Goal: Find specific page/section: Find specific page/section

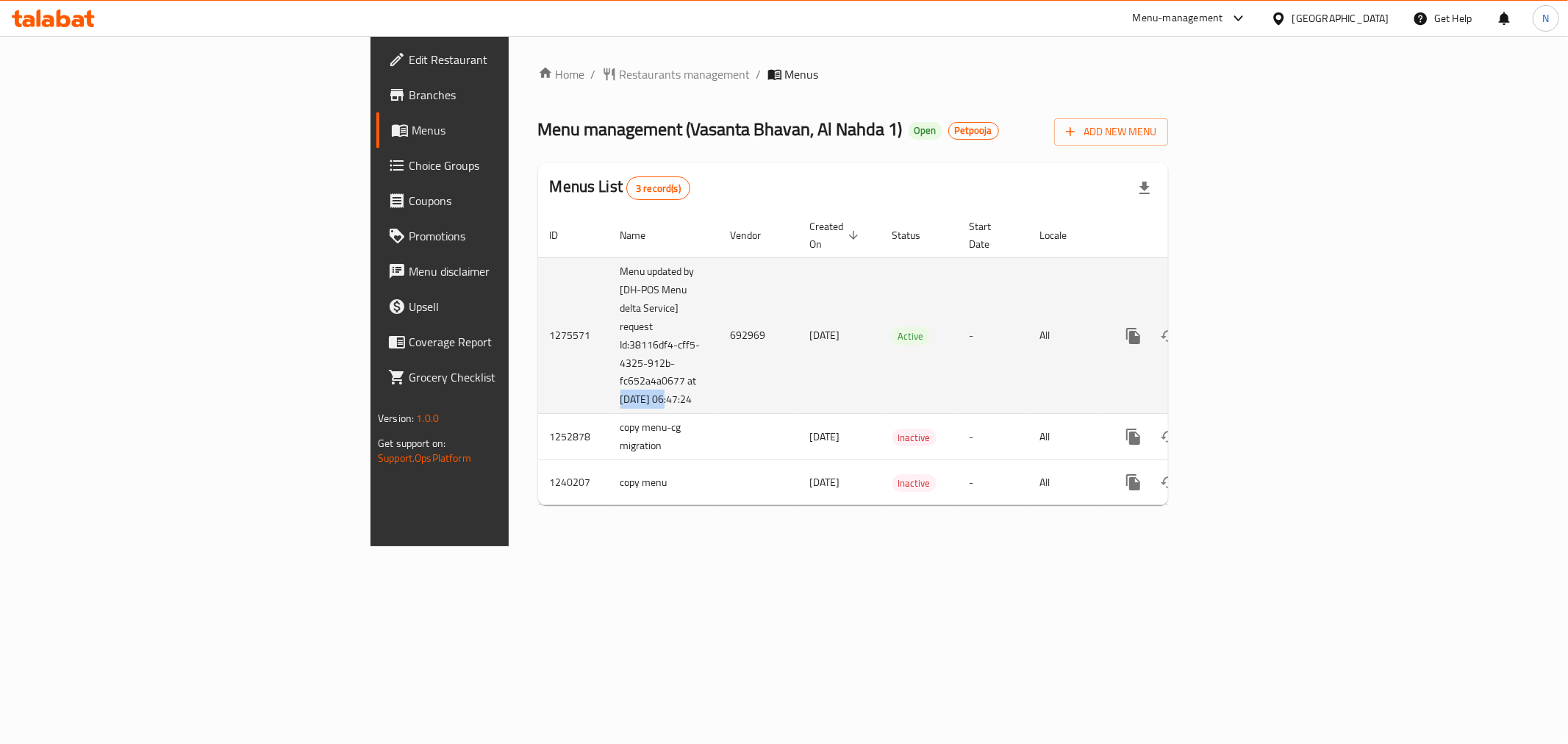
drag, startPoint x: 377, startPoint y: 385, endPoint x: 427, endPoint y: 385, distance: 50.0
click at [609, 385] on td "Menu updated by [DH-POS Menu delta Service] request Id:38116df4-cff5-4325-912b-…" at bounding box center [664, 335] width 110 height 156
click at [719, 385] on td "692969" at bounding box center [759, 335] width 79 height 156
click at [1248, 327] on icon "enhanced table" at bounding box center [1239, 336] width 18 height 18
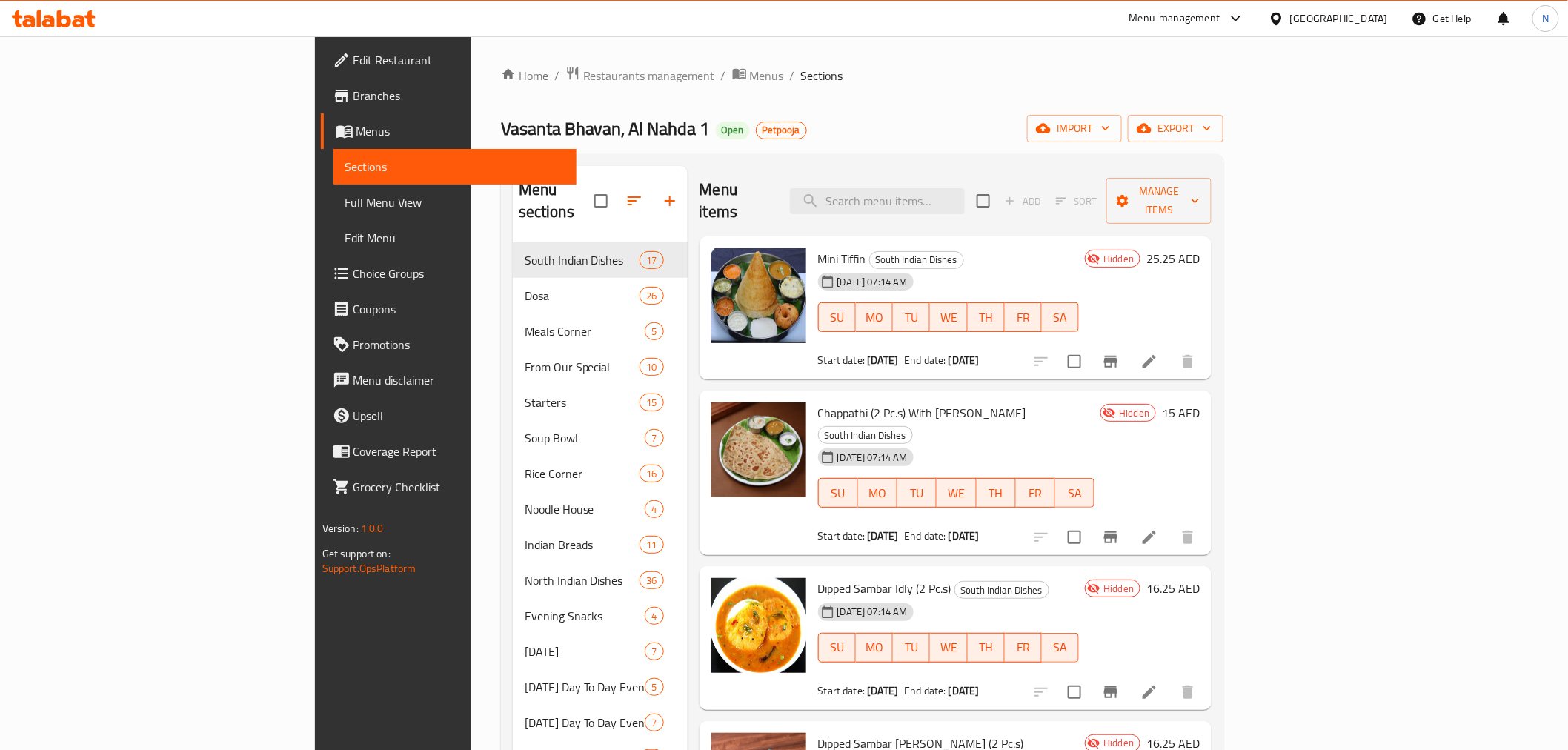
click at [886, 89] on div "Home / Restaurants management / Menus / Sections Vasanta Bhavan, Al Nahda 1 Ope…" at bounding box center [862, 608] width 723 height 1084
click at [965, 188] on input "search" at bounding box center [877, 201] width 175 height 26
paste input "Idly Vada (2 + 1)"
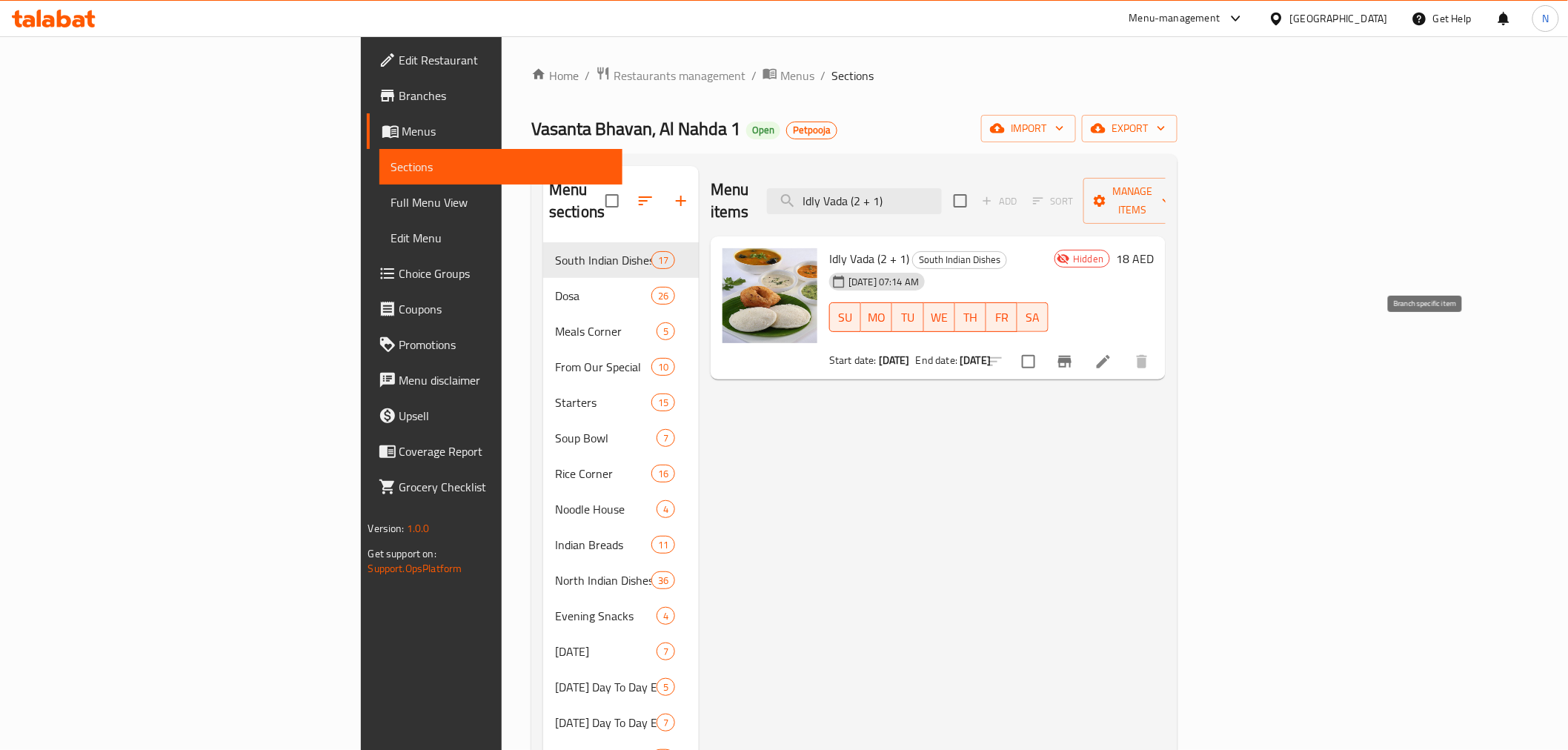
type input "Idly Vada (2 + 1)"
click at [1074, 353] on icon "Branch-specific-item" at bounding box center [1065, 362] width 18 height 18
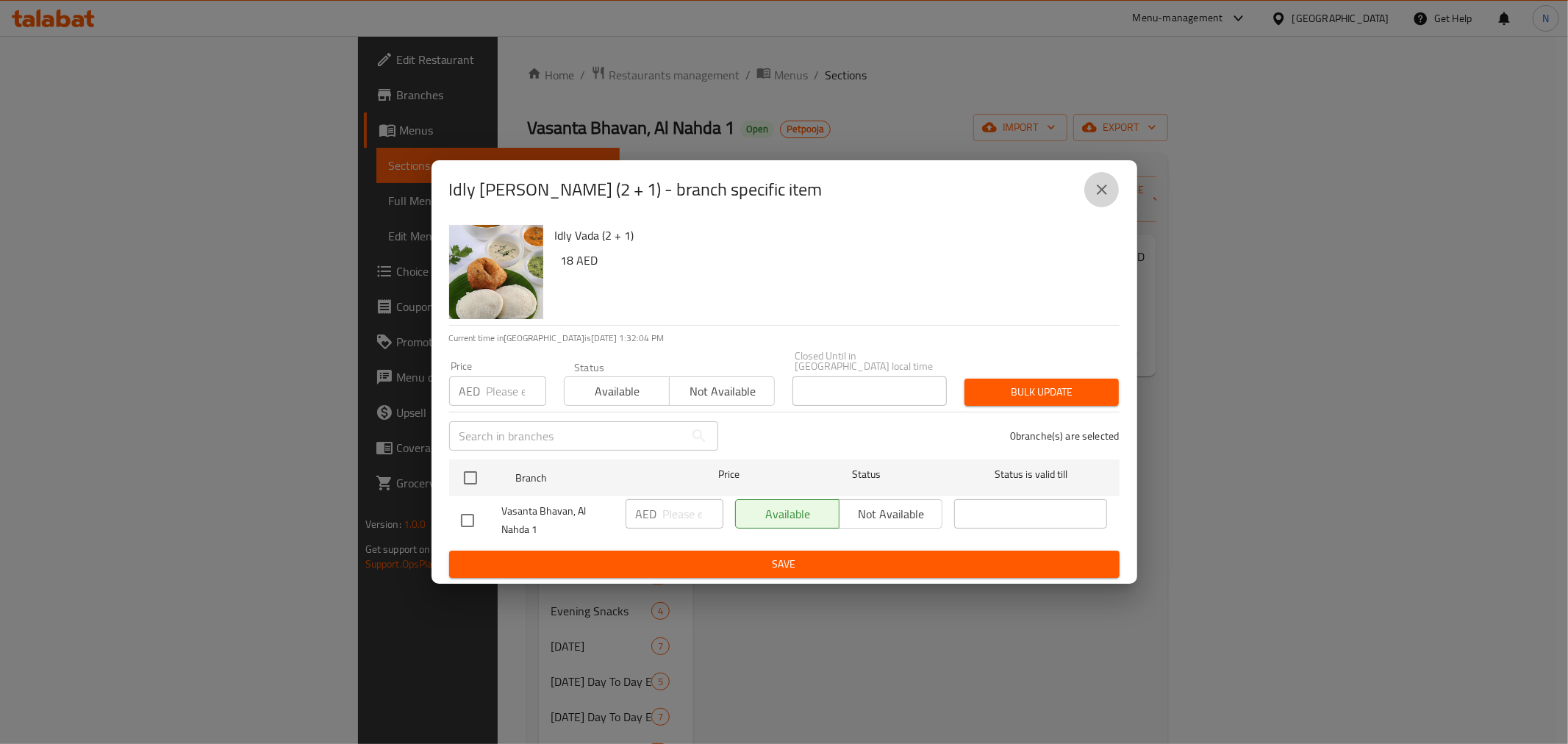
click at [1111, 202] on button "close" at bounding box center [1101, 190] width 35 height 35
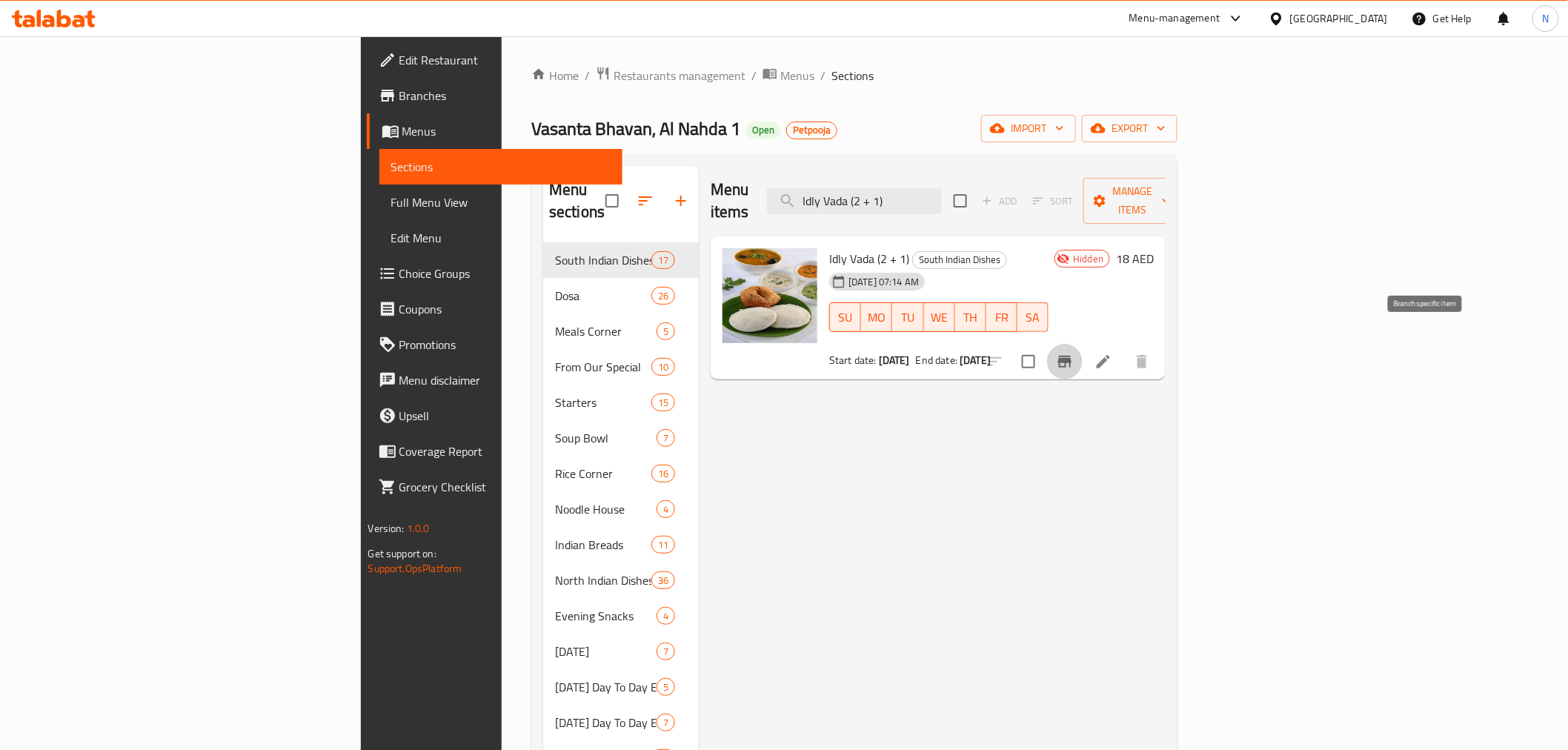
click at [1074, 353] on icon "Branch-specific-item" at bounding box center [1065, 362] width 18 height 18
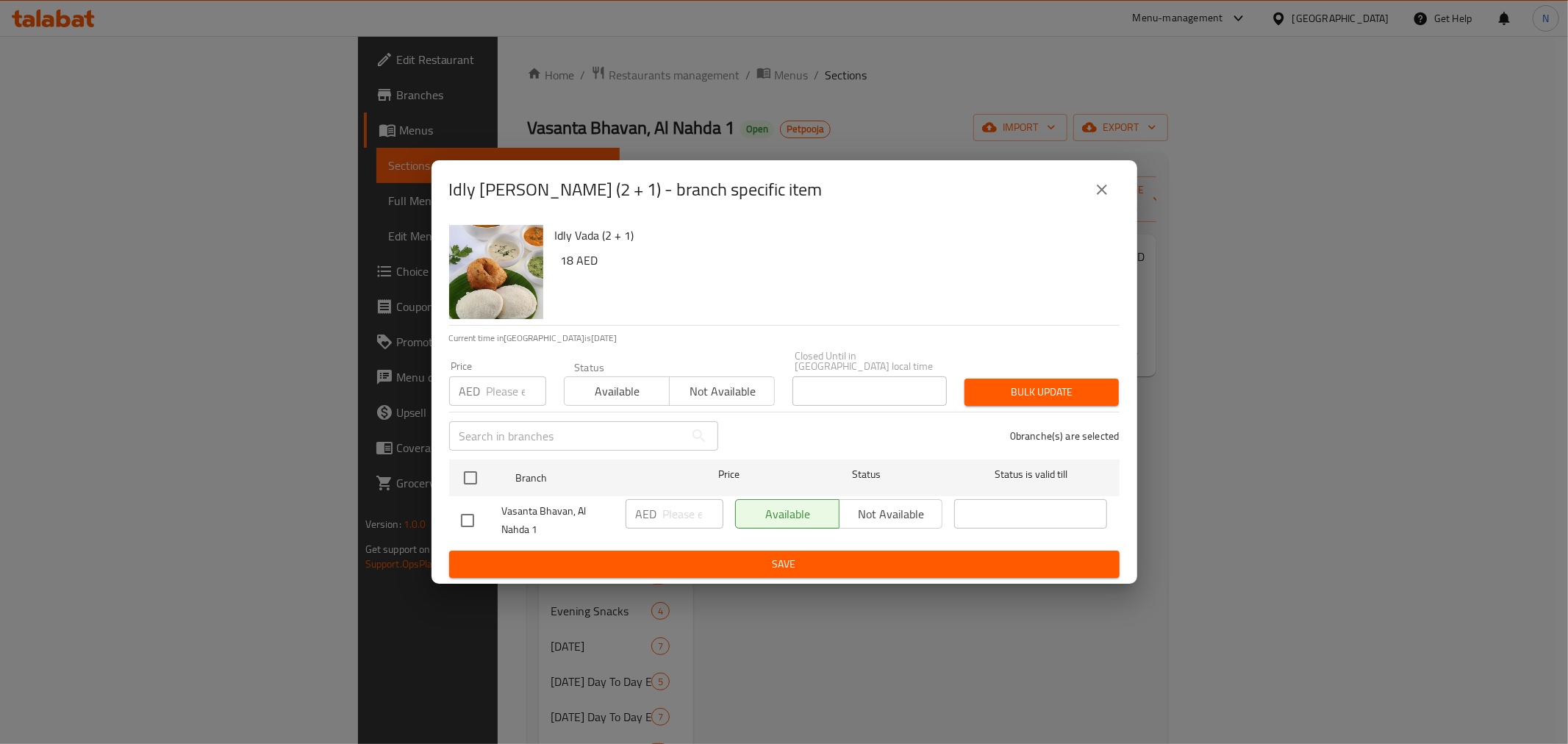
click at [1114, 187] on button "close" at bounding box center [1101, 190] width 35 height 35
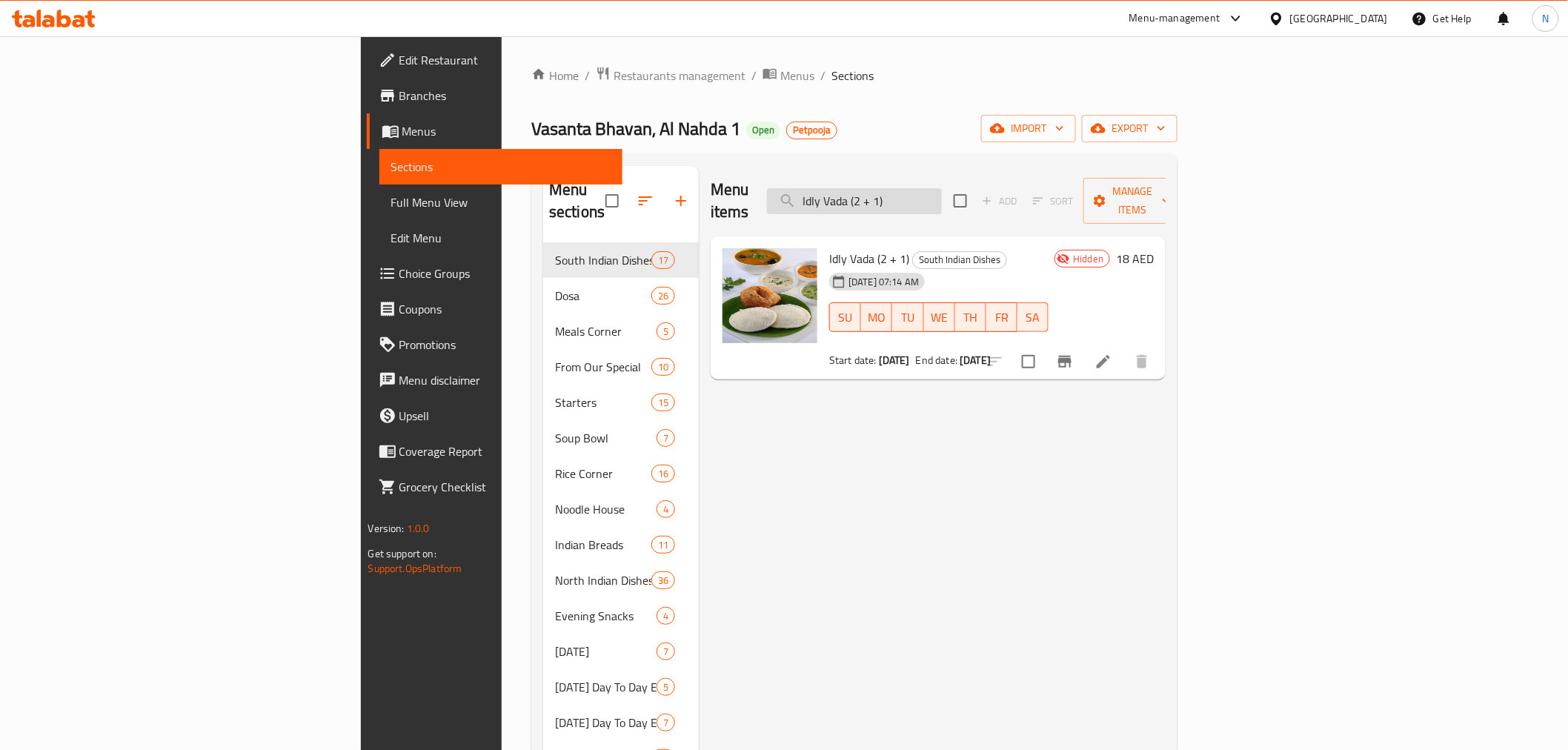
click at [942, 201] on input "Idly Vada (2 + 1)" at bounding box center [854, 201] width 175 height 26
paste input "[DATE] [PERSON_NAME]"
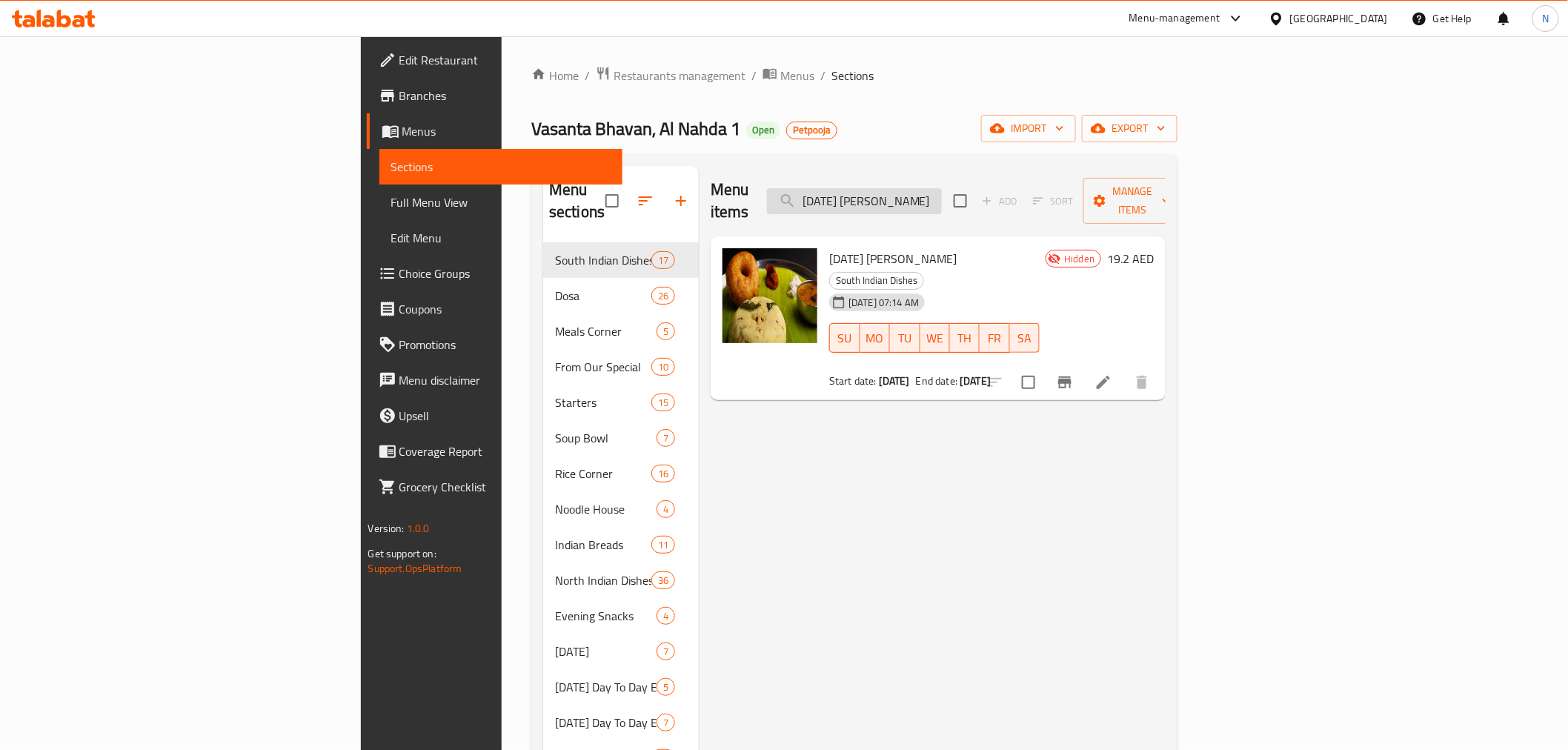
click at [942, 193] on input "[DATE] [PERSON_NAME]" at bounding box center [854, 201] width 175 height 26
paste input "Idly (2 Pcs)"
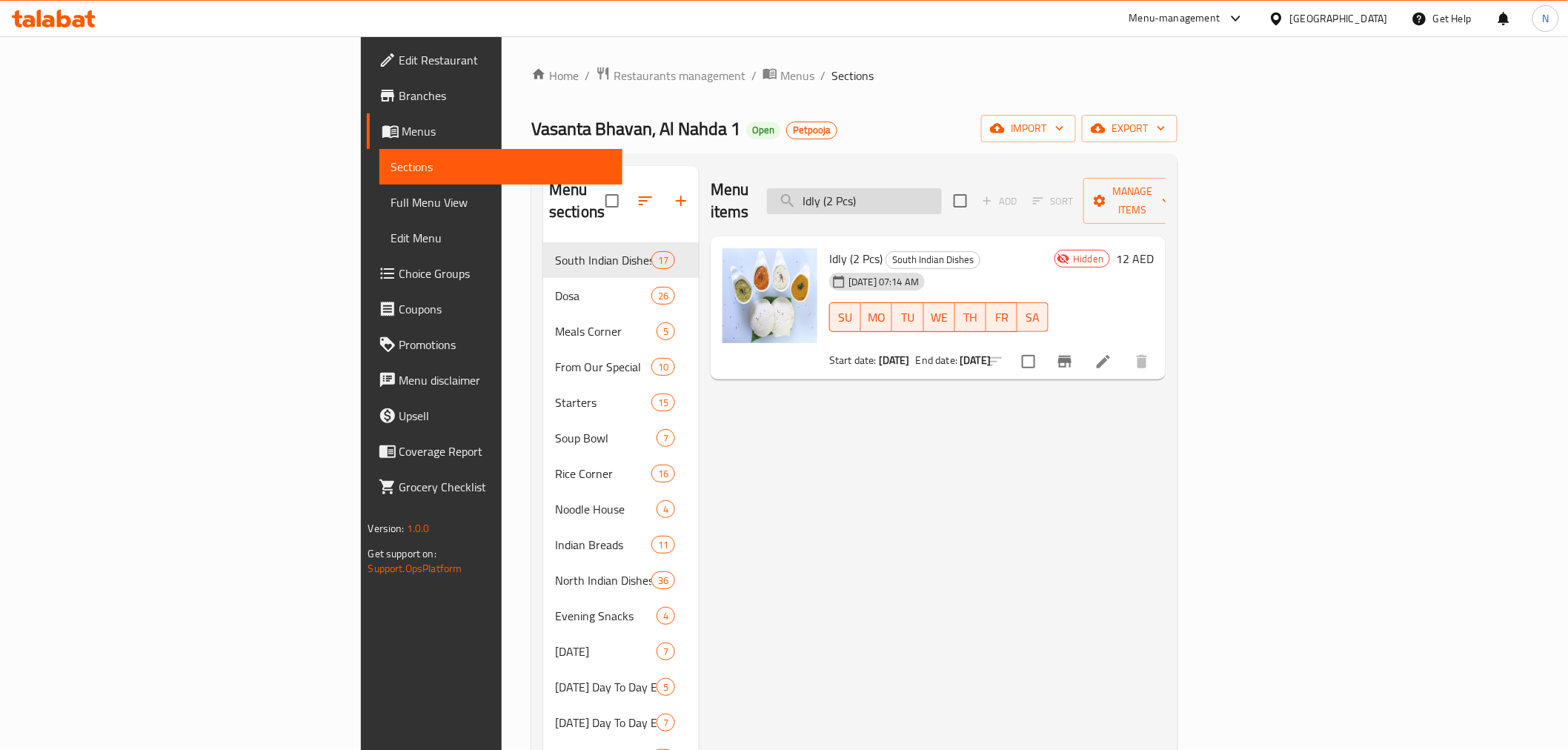
click at [942, 188] on input "Idly (2 Pcs)" at bounding box center [854, 201] width 175 height 26
paste input "Ghee Roast"
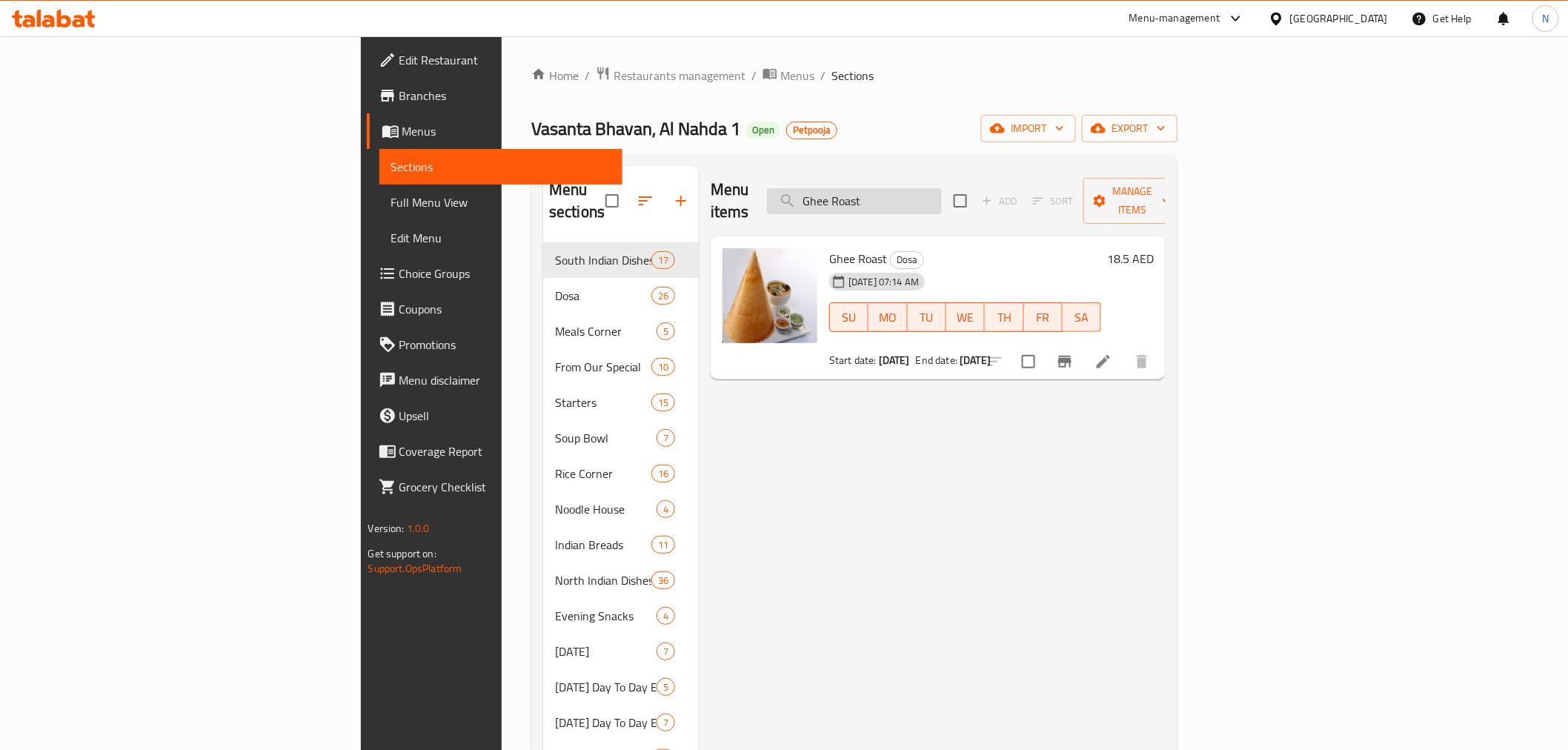
click at [920, 188] on input "Ghee Roast" at bounding box center [854, 201] width 175 height 26
click at [921, 188] on input "Ghee Roast" at bounding box center [854, 201] width 175 height 26
paste input "Podi Masala Dosa"
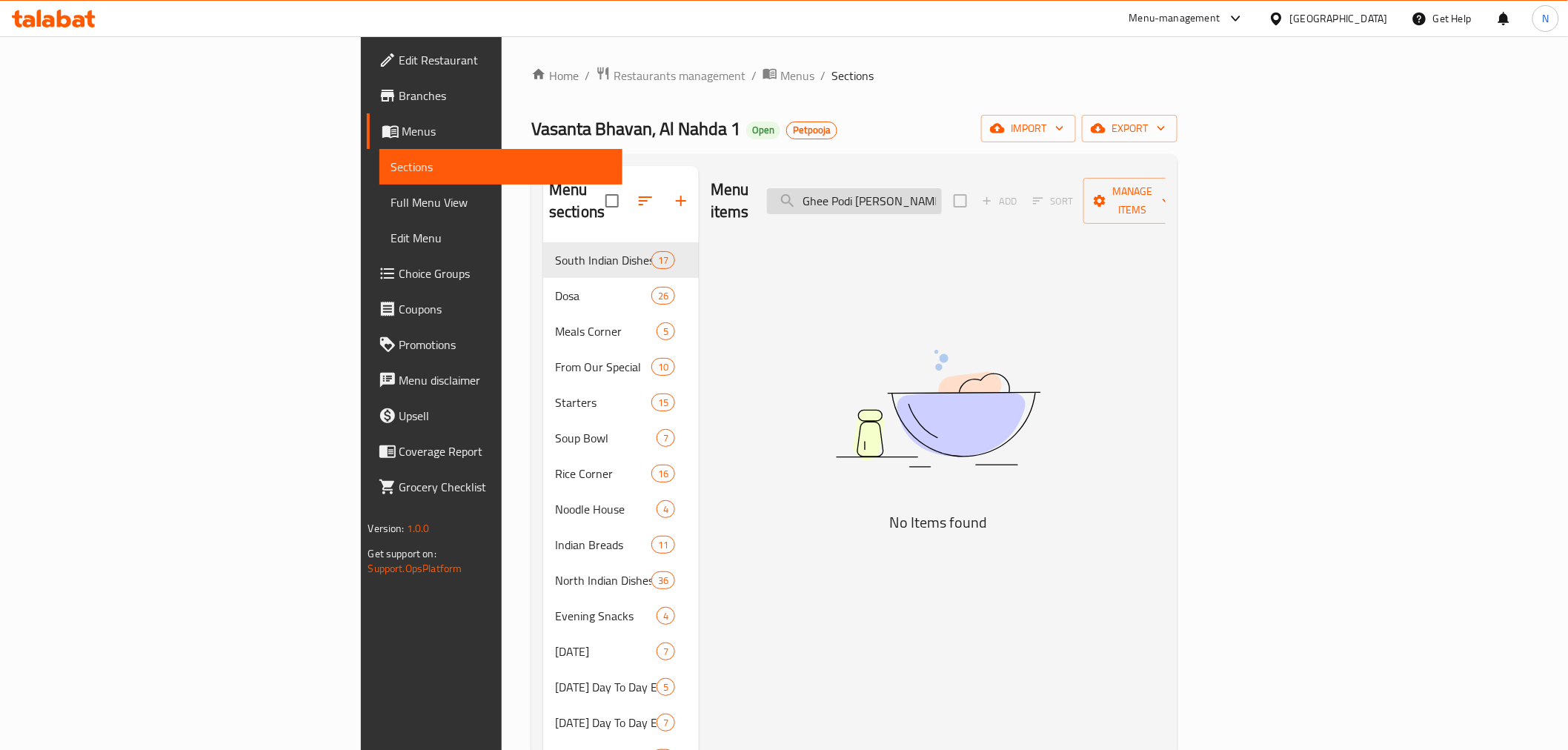
drag, startPoint x: 1020, startPoint y: 191, endPoint x: 1076, endPoint y: 216, distance: 61.3
click at [942, 189] on input "Ghee Podi [PERSON_NAME]" at bounding box center [854, 201] width 175 height 26
click at [942, 188] on input "[PERSON_NAME]" at bounding box center [854, 201] width 175 height 26
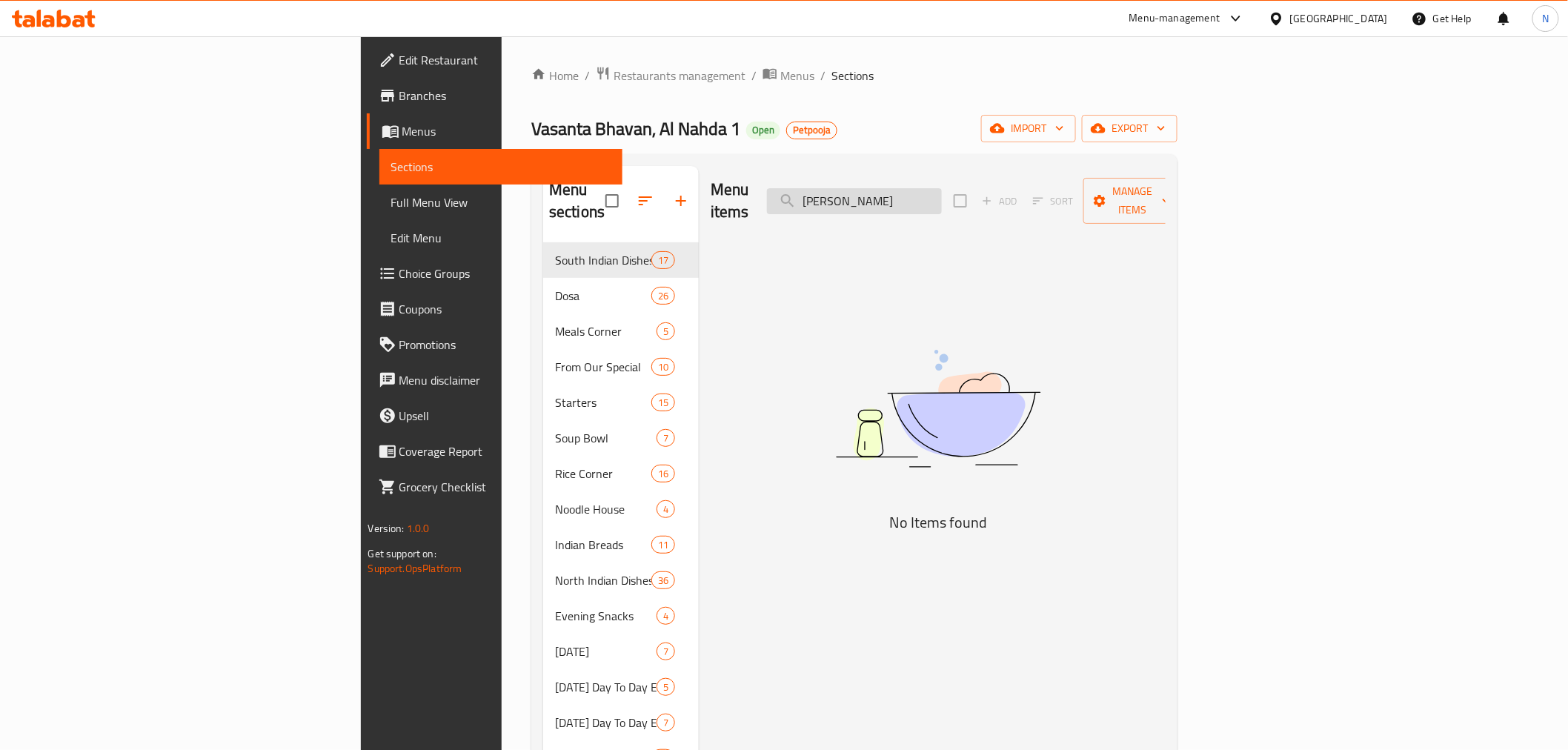
click at [942, 188] on input "[PERSON_NAME]" at bounding box center [854, 201] width 175 height 26
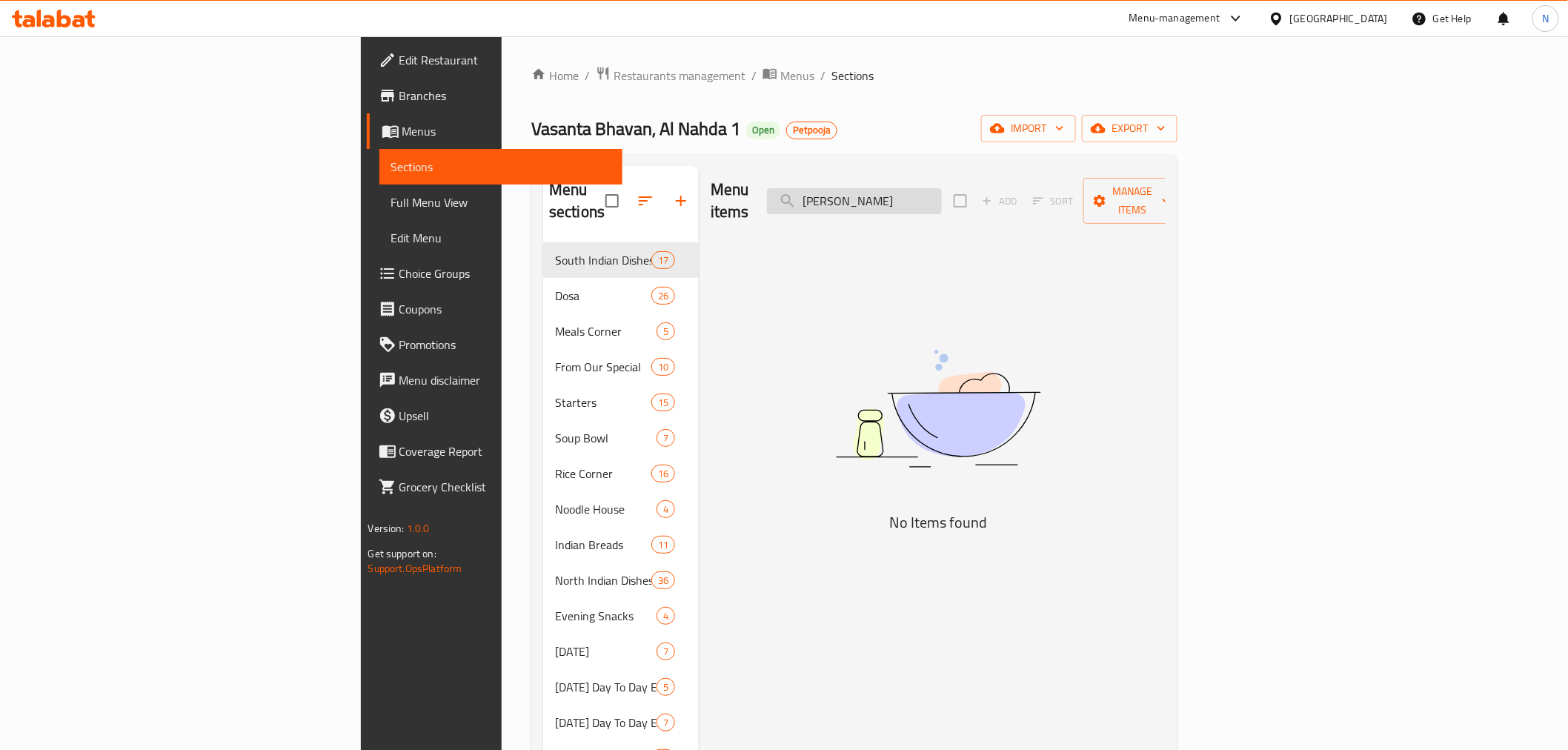
click at [942, 188] on input "[PERSON_NAME]" at bounding box center [854, 201] width 175 height 26
type input "Ghee"
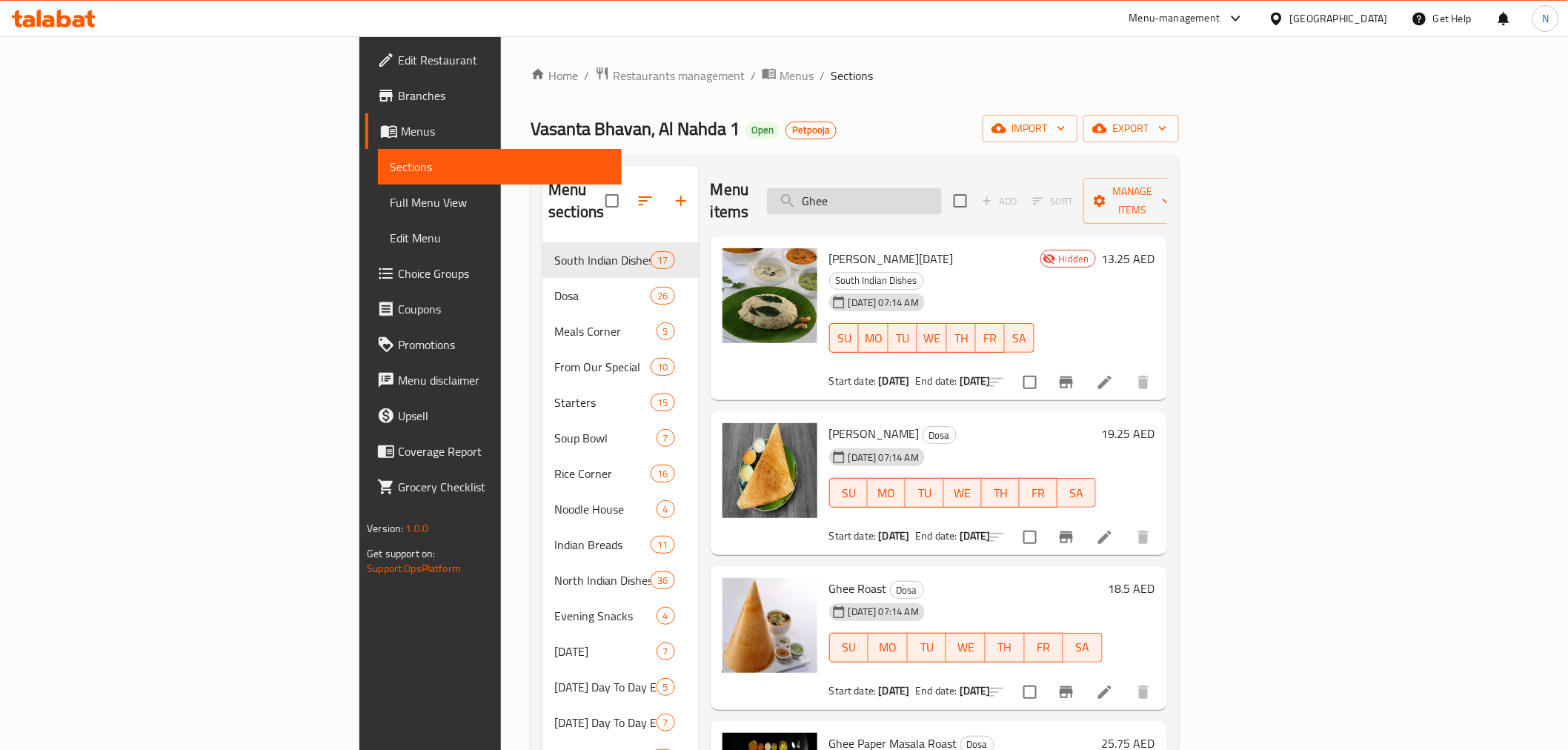
click at [942, 193] on input "Ghee" at bounding box center [854, 201] width 175 height 26
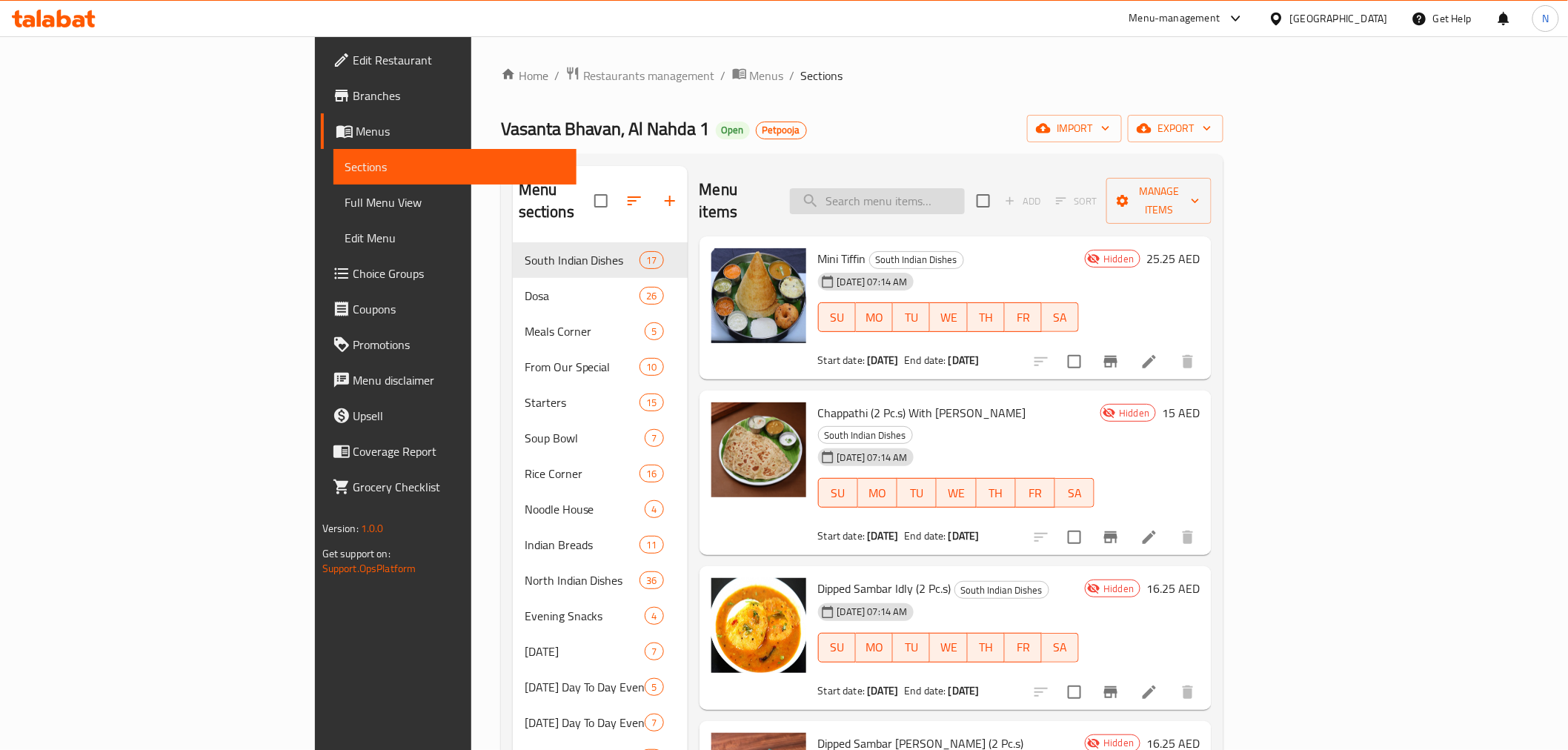
click at [951, 188] on input "search" at bounding box center [877, 201] width 175 height 26
paste input "MINI TIFFIN"
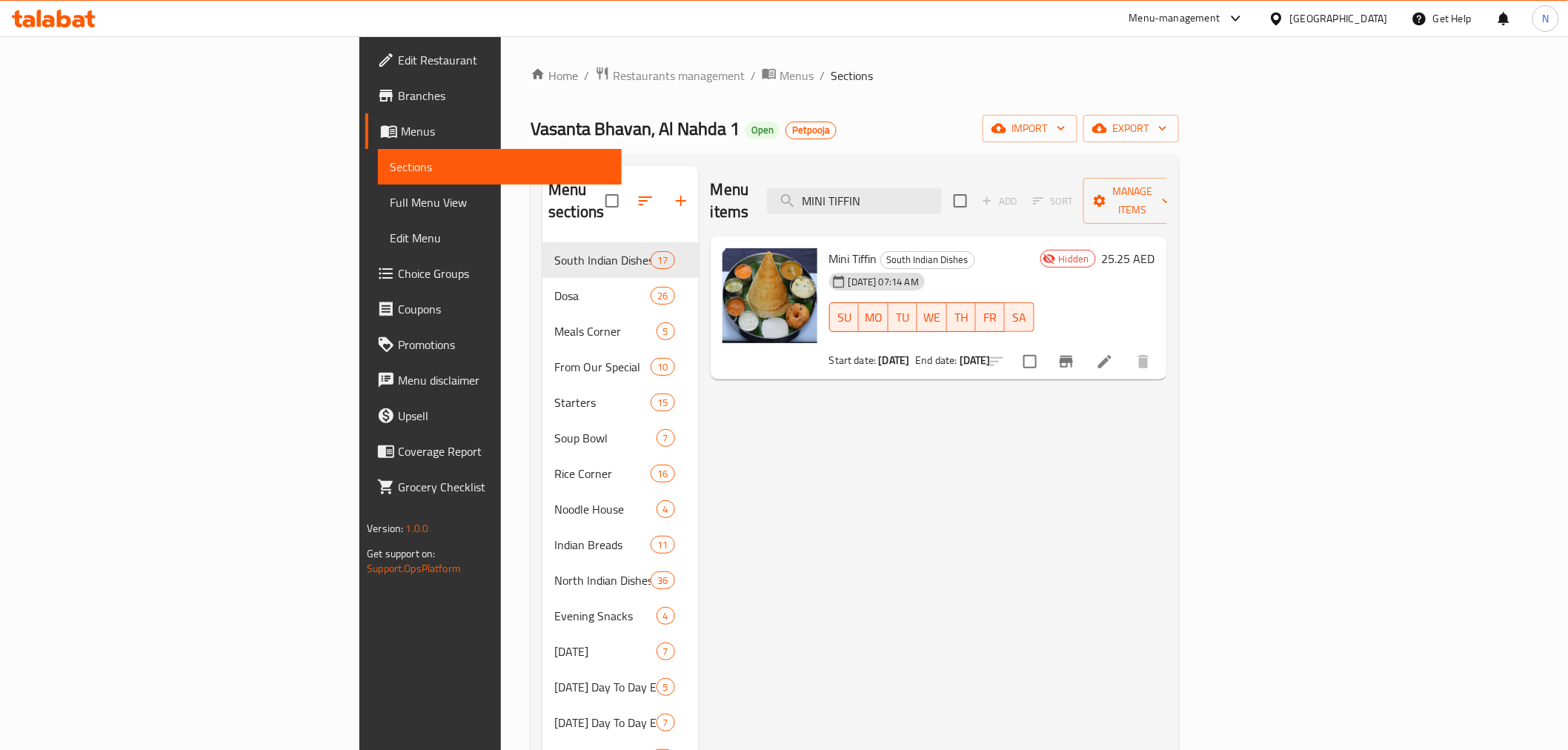
click at [879, 23] on div "Menu-management [GEOGRAPHIC_DATA] Get Help N" at bounding box center [784, 18] width 1568 height 35
click at [942, 189] on input "MINI TIFFIN" at bounding box center [854, 201] width 175 height 26
paste input "Idly Fry"
click at [942, 189] on input "MINI TIFFIN" at bounding box center [854, 201] width 175 height 26
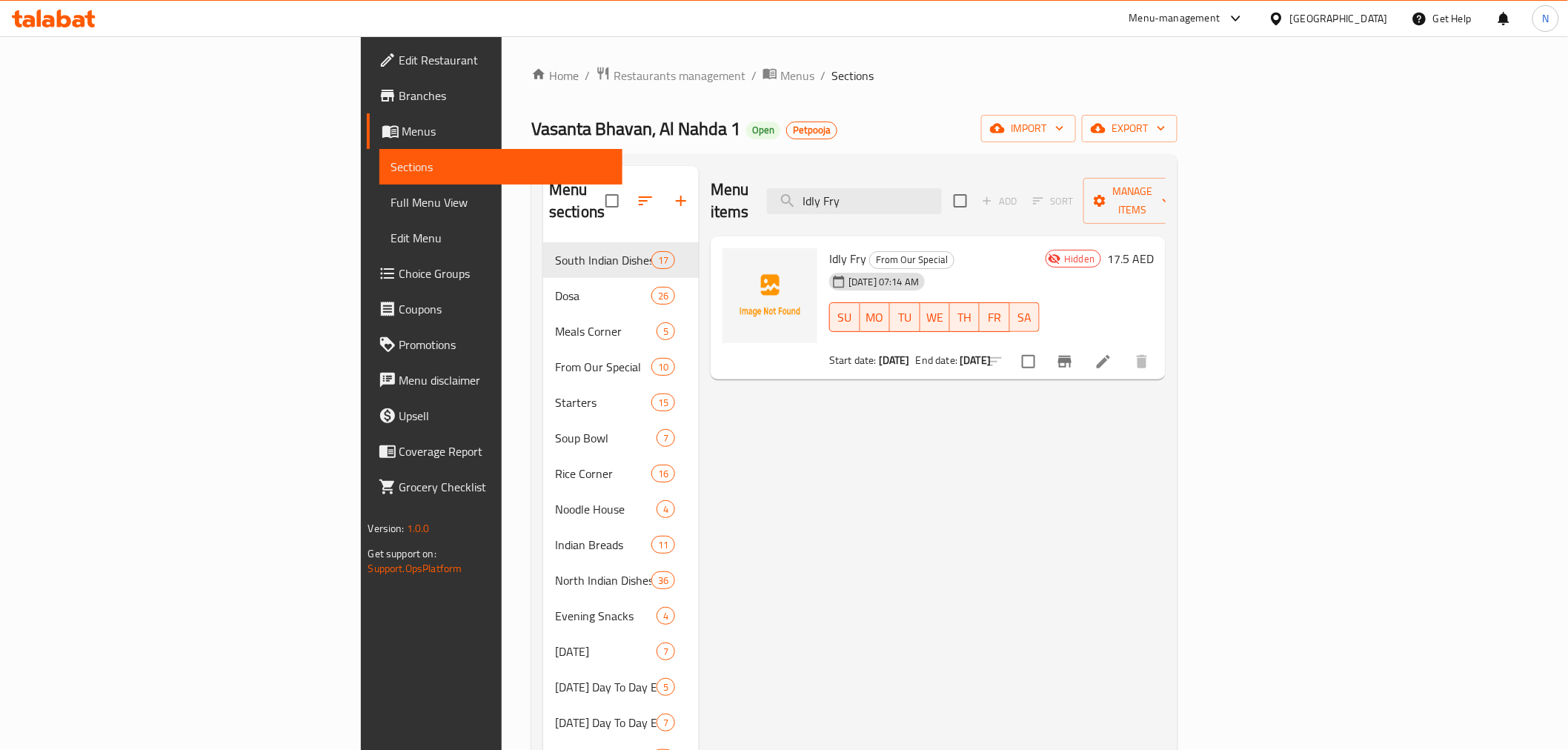
type input "Idly Fry"
click at [849, 87] on div "Home / Restaurants management / Menus / Sections Vasanta Bhavan, Al Nahda 1 Ope…" at bounding box center [855, 608] width 646 height 1084
click at [942, 189] on input "Idly Fry" at bounding box center [854, 201] width 175 height 26
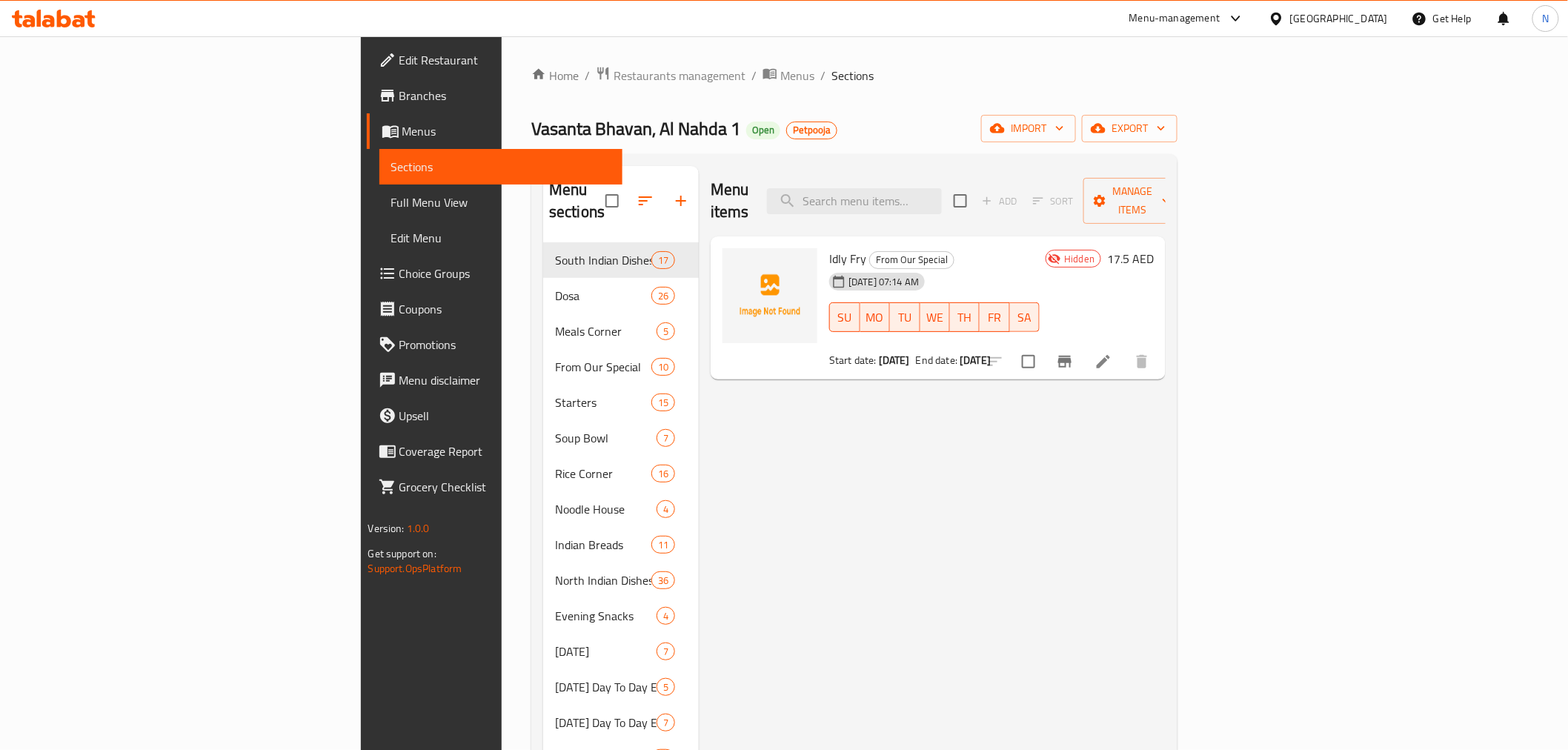
click at [982, 126] on div "Vasanta Bhavan, Al Nahda 1 Open Petpooja import export" at bounding box center [855, 129] width 646 height 27
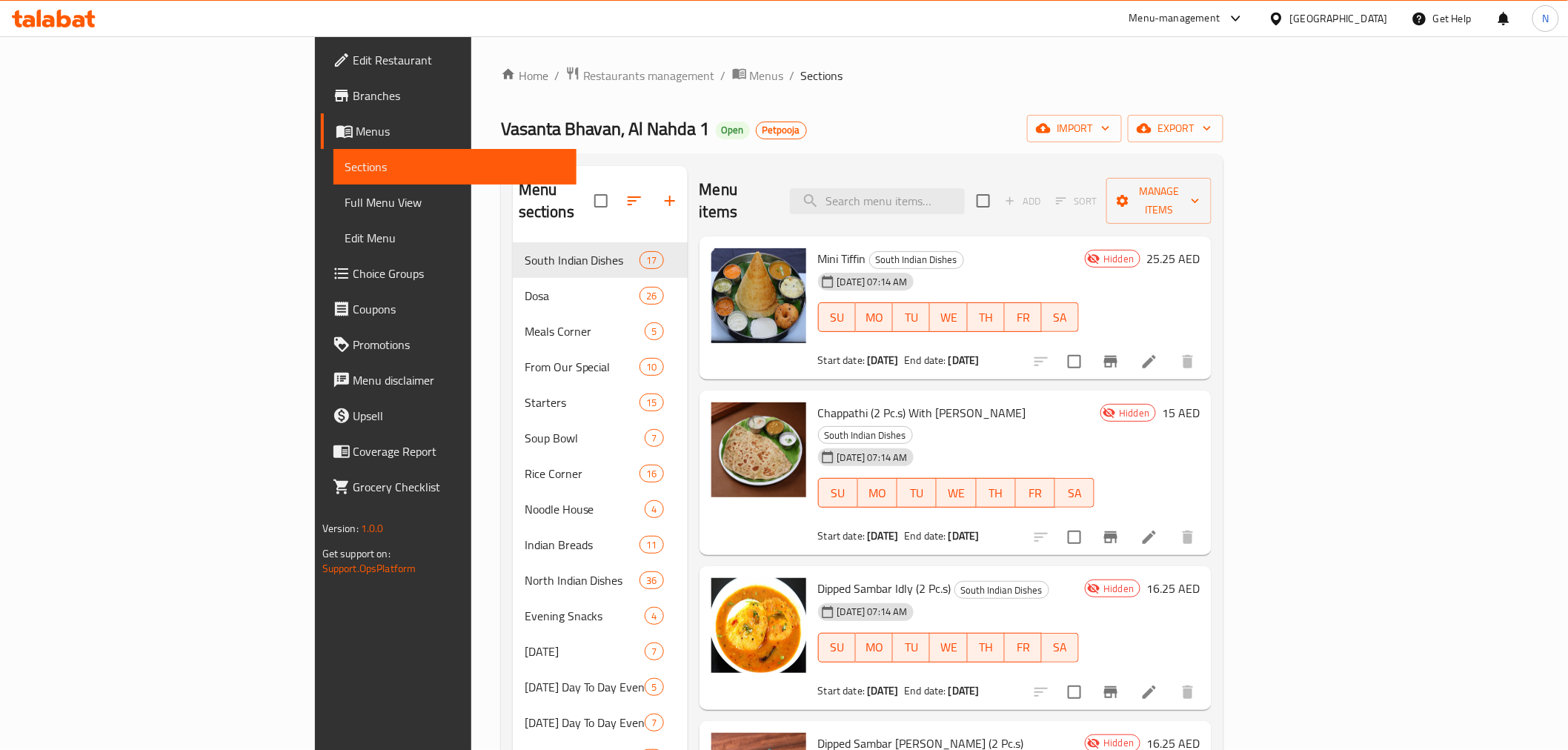
click at [357, 135] on span "Menus" at bounding box center [461, 131] width 208 height 18
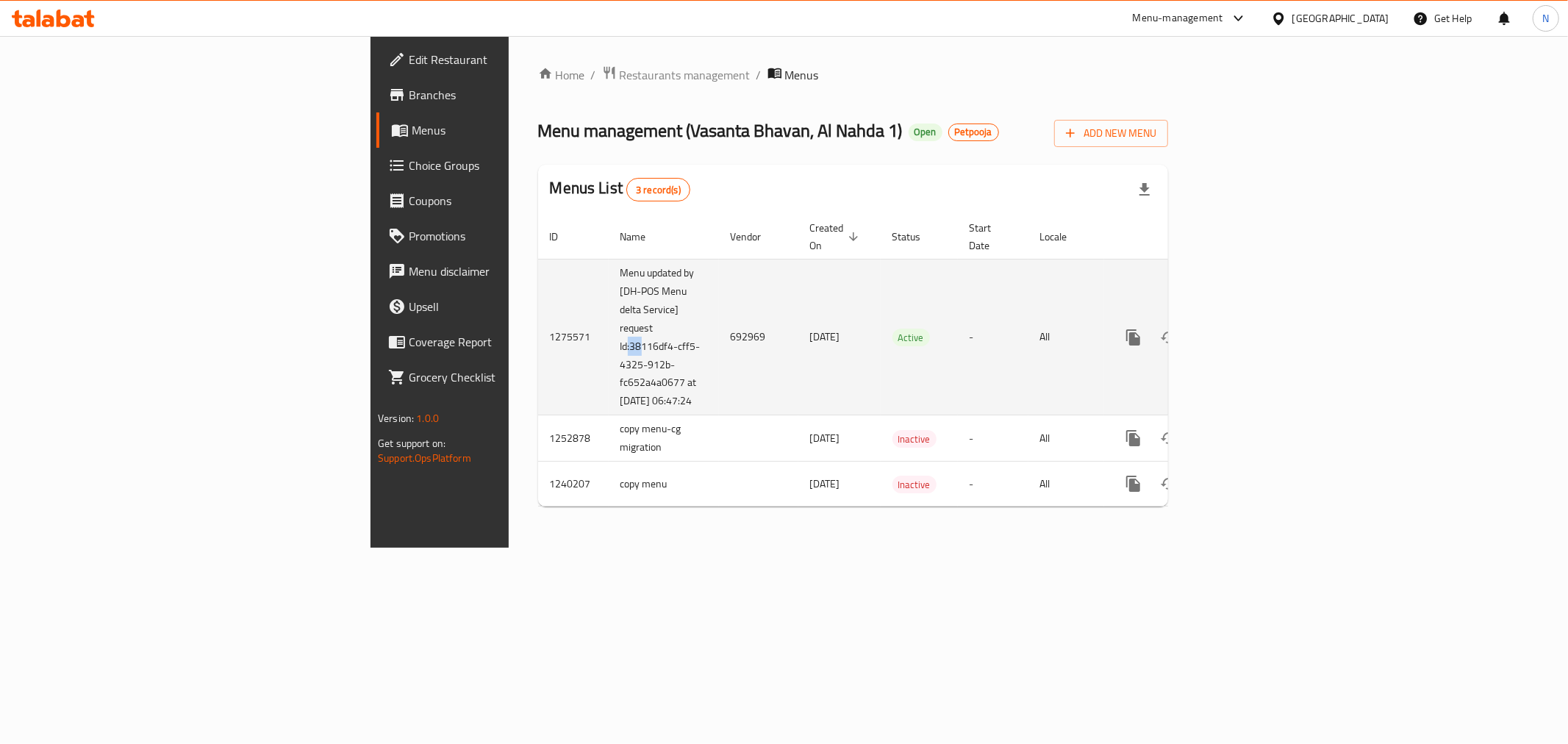
drag, startPoint x: 380, startPoint y: 327, endPoint x: 391, endPoint y: 332, distance: 12.1
click at [609, 332] on td "Menu updated by [DH-POS Menu delta Service] request Id:38116df4-cff5-4325-912b-…" at bounding box center [664, 337] width 110 height 156
drag, startPoint x: 383, startPoint y: 330, endPoint x: 395, endPoint y: 331, distance: 12.0
click at [609, 331] on td "Menu updated by [DH-POS Menu delta Service] request Id:38116df4-cff5-4325-912b-…" at bounding box center [664, 337] width 110 height 156
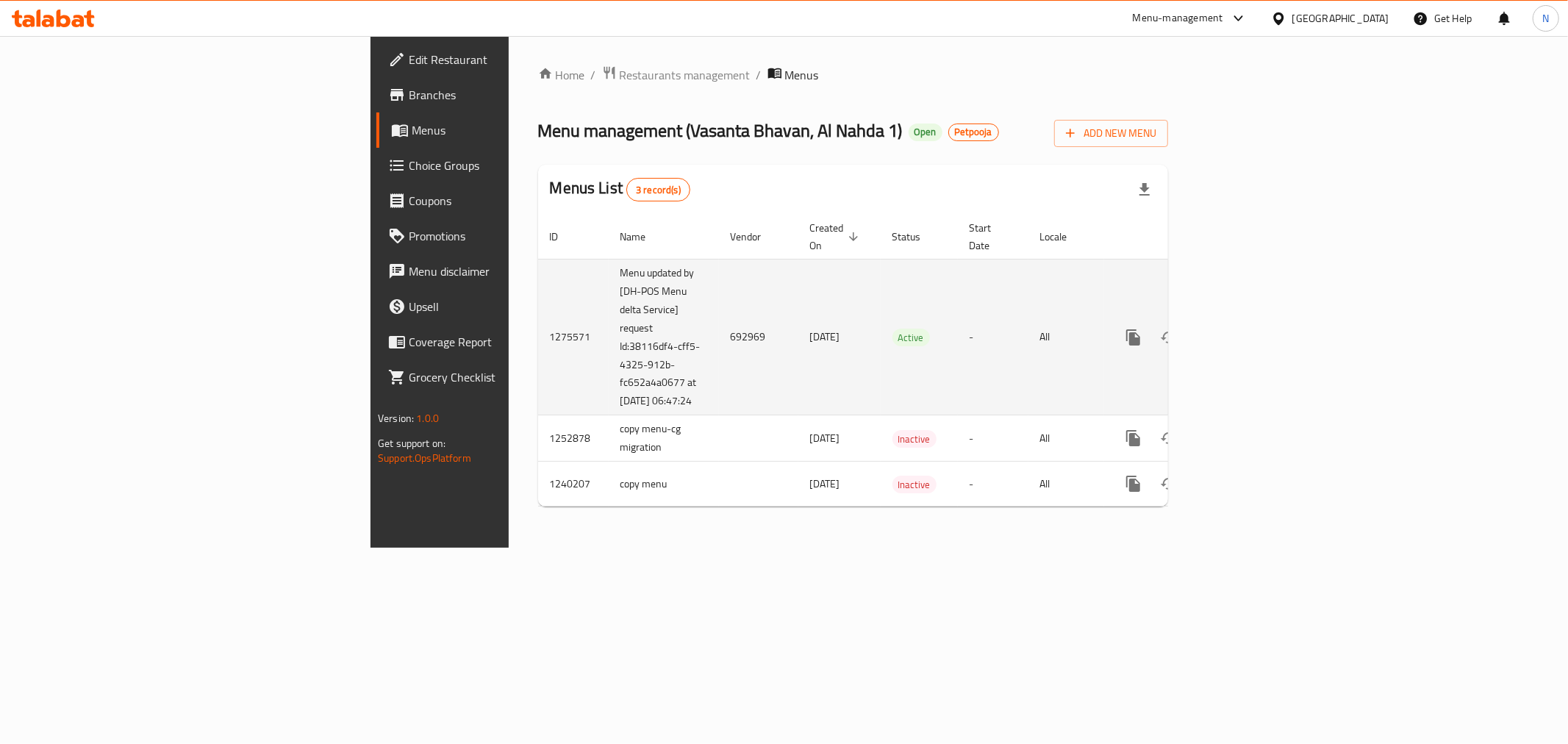
click at [609, 350] on td "Menu updated by [DH-POS Menu delta Service] request Id:38116df4-cff5-4325-912b-…" at bounding box center [664, 337] width 110 height 156
drag, startPoint x: 372, startPoint y: 330, endPoint x: 422, endPoint y: 403, distance: 88.5
click at [609, 403] on td "Menu updated by [DH-POS Menu delta Service] request Id:38116df4-cff5-4325-912b-…" at bounding box center [664, 337] width 110 height 156
copy td "Id:38116df4-cff5-4325-912b-fc652a4a0677 at [DATE] 06:47:24"
click at [719, 334] on td "692969" at bounding box center [759, 337] width 79 height 156
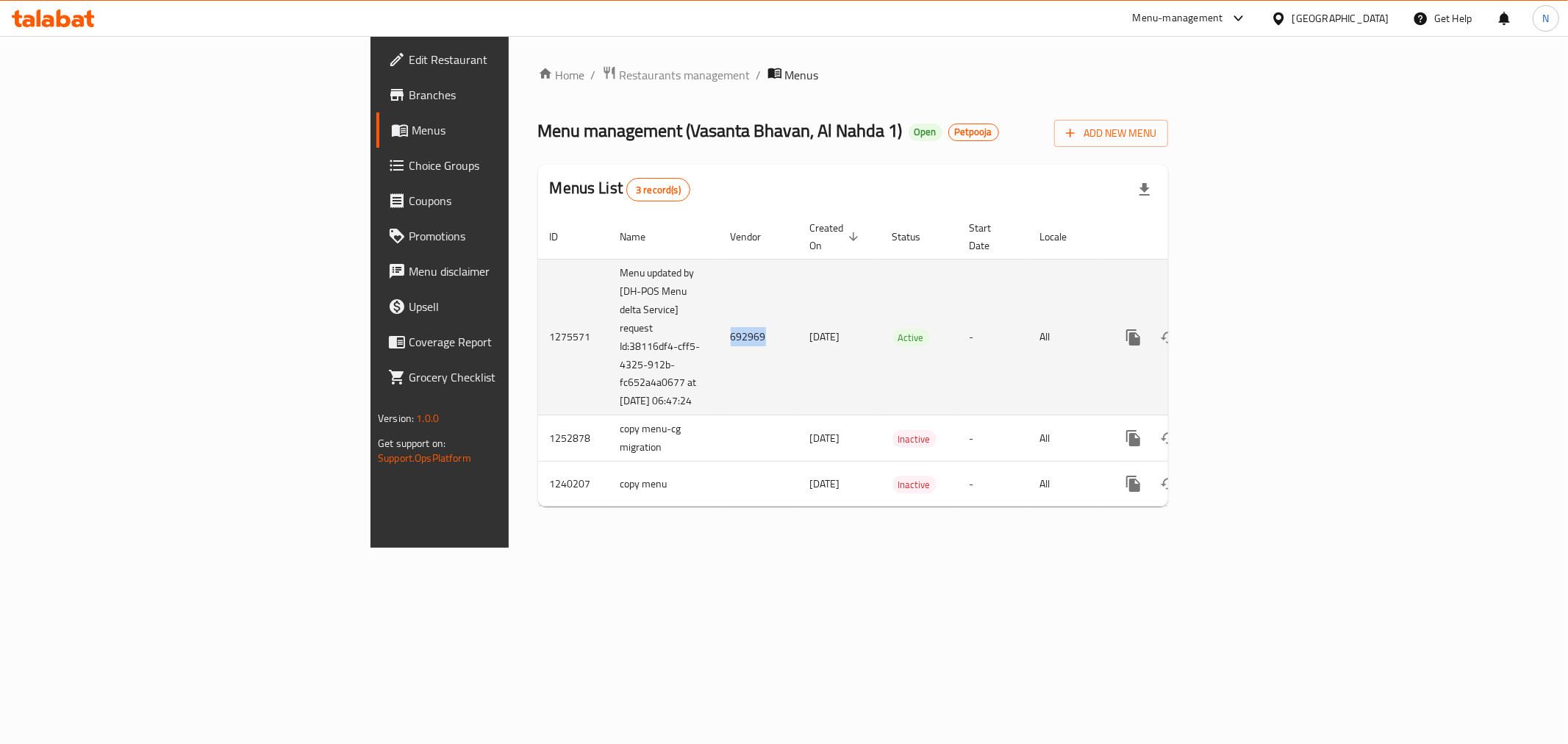
click at [719, 334] on td "692969" at bounding box center [759, 337] width 79 height 156
click at [798, 386] on td "[DATE]" at bounding box center [840, 337] width 83 height 156
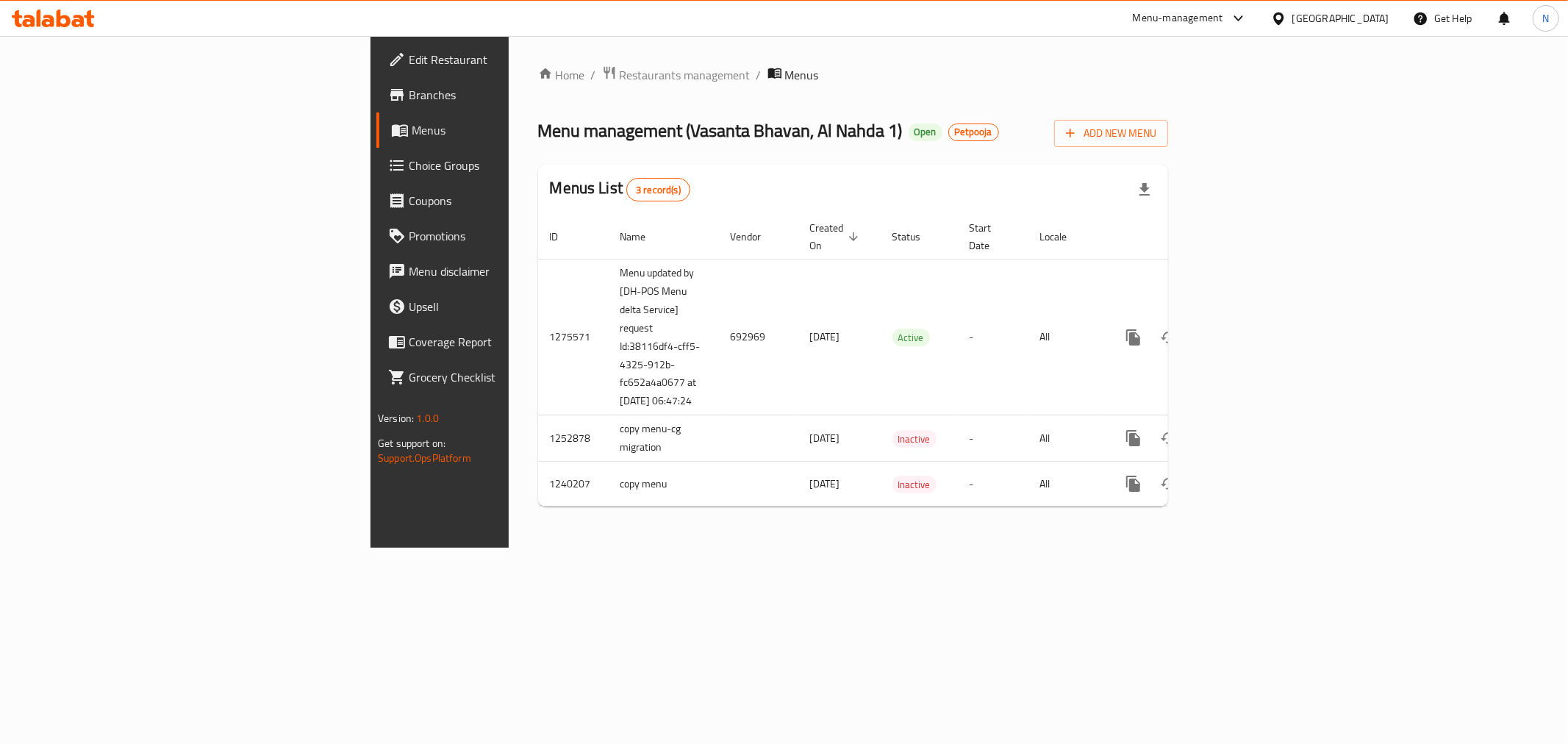
click at [409, 100] on span "Branches" at bounding box center [515, 95] width 212 height 18
